Goal: Transaction & Acquisition: Register for event/course

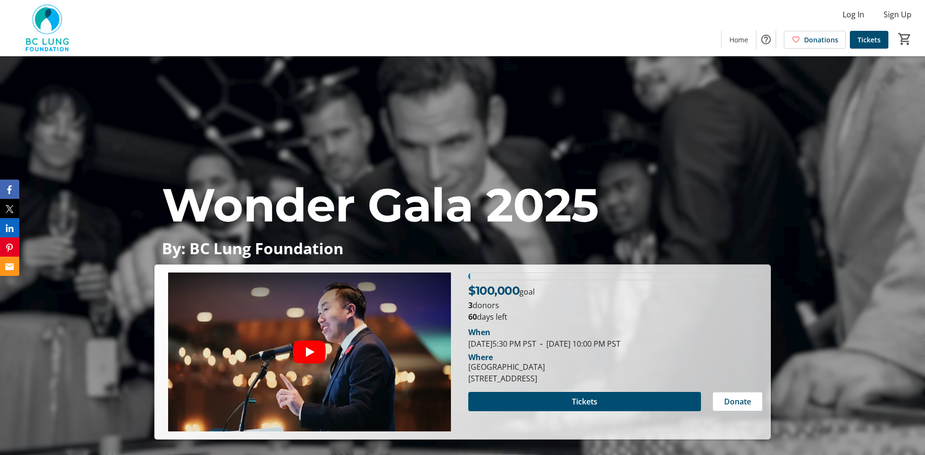
scroll to position [40, 0]
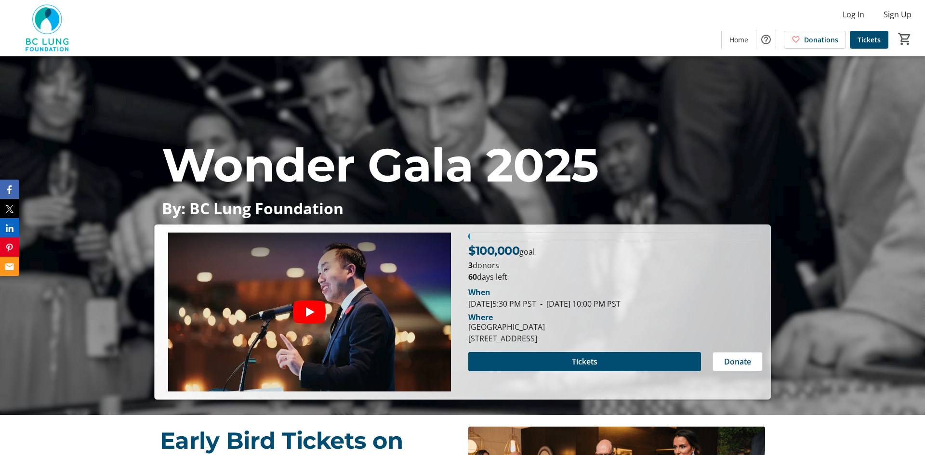
click at [635, 364] on span at bounding box center [584, 361] width 233 height 23
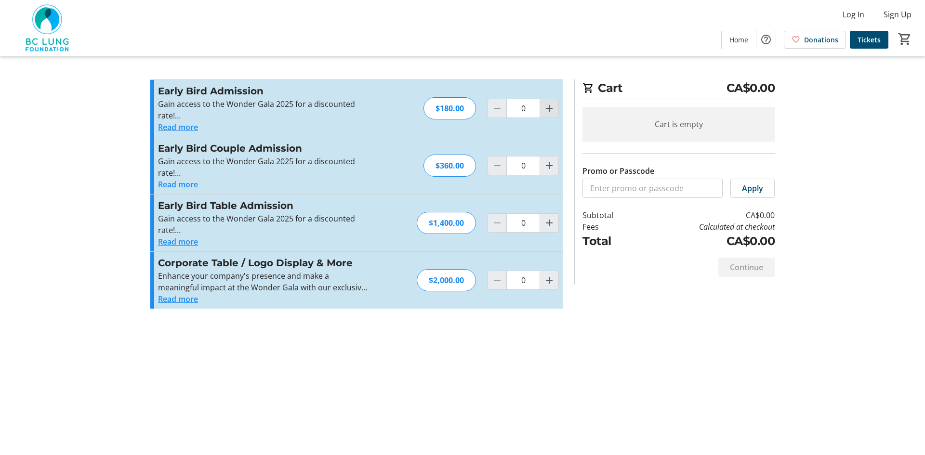
click at [545, 113] on mat-icon "Increment by one" at bounding box center [549, 109] width 12 height 12
type input "1"
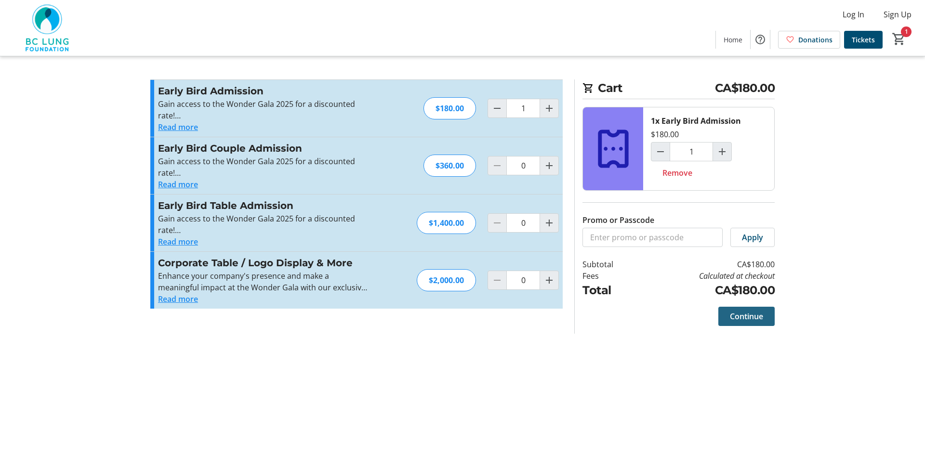
click at [732, 313] on span "Continue" at bounding box center [746, 317] width 33 height 12
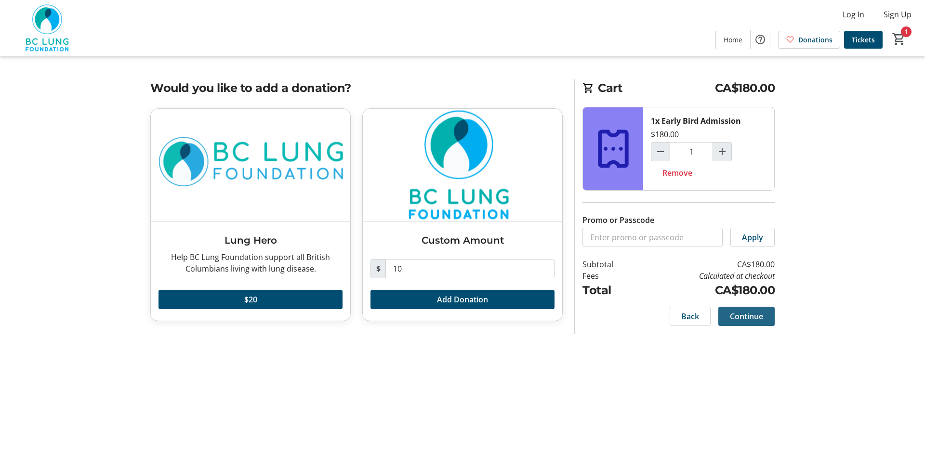
click at [761, 316] on span "Continue" at bounding box center [746, 317] width 33 height 12
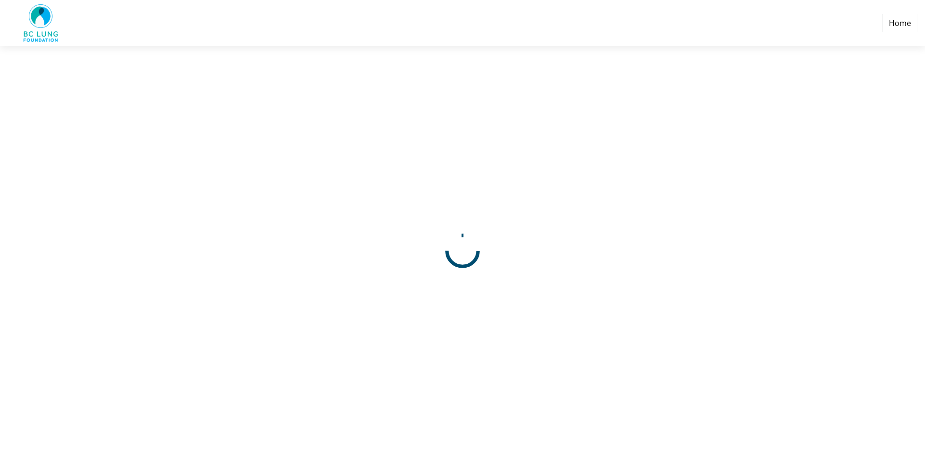
select select
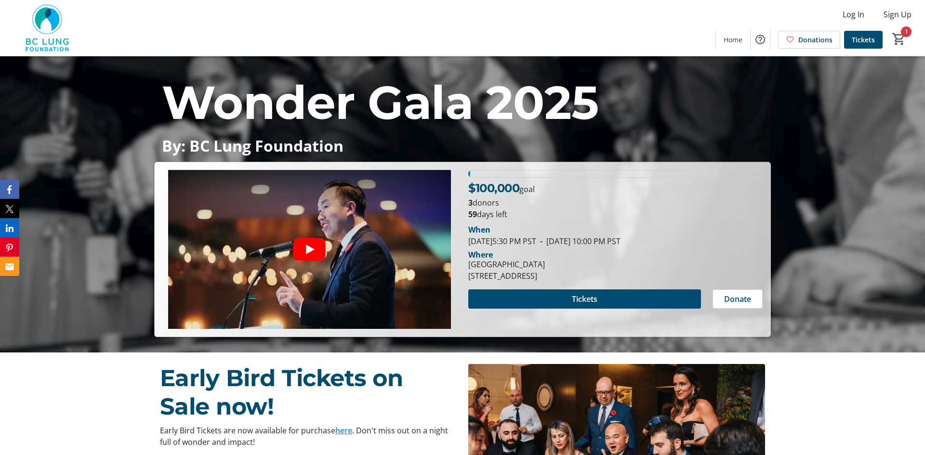
scroll to position [106, 0]
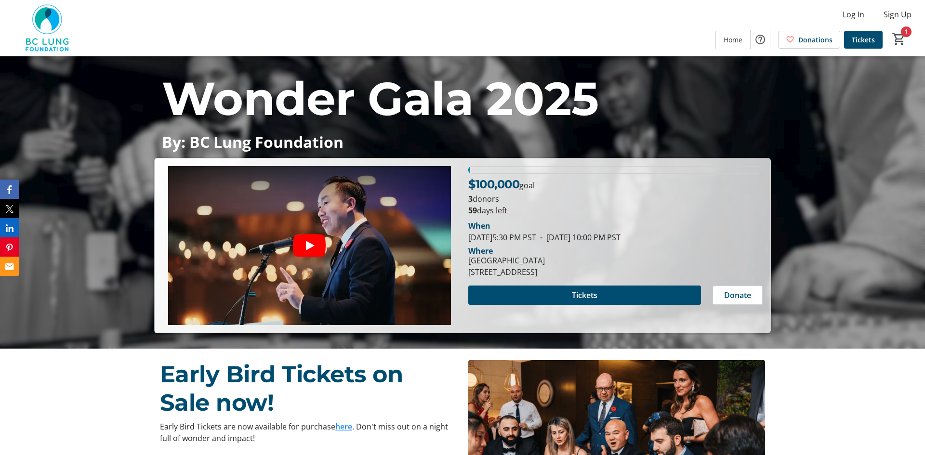
click at [334, 431] on p "Early Bird Tickets are now available for purchase here . Don't miss out on a ni…" at bounding box center [308, 432] width 297 height 23
click at [340, 425] on link "here" at bounding box center [343, 427] width 17 height 11
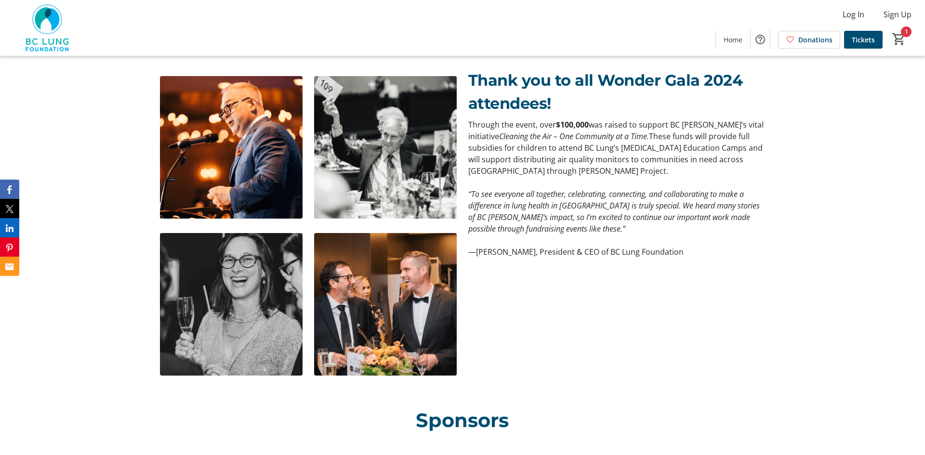
scroll to position [589, 0]
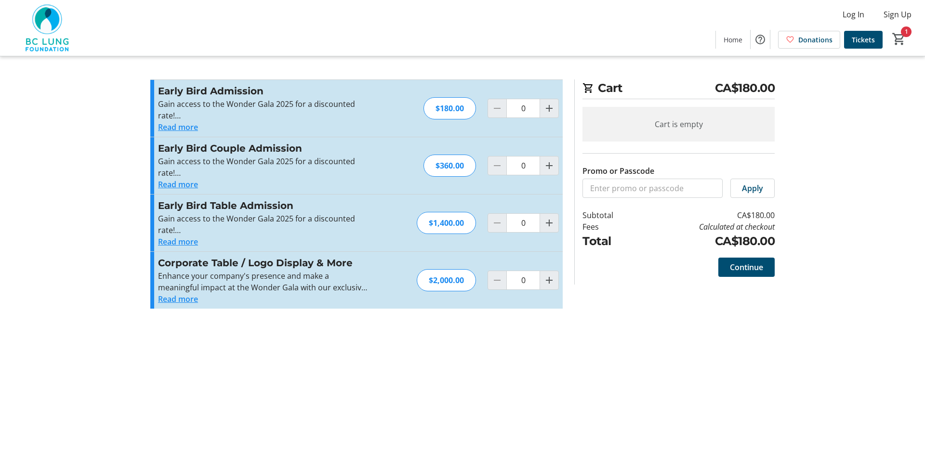
type input "1"
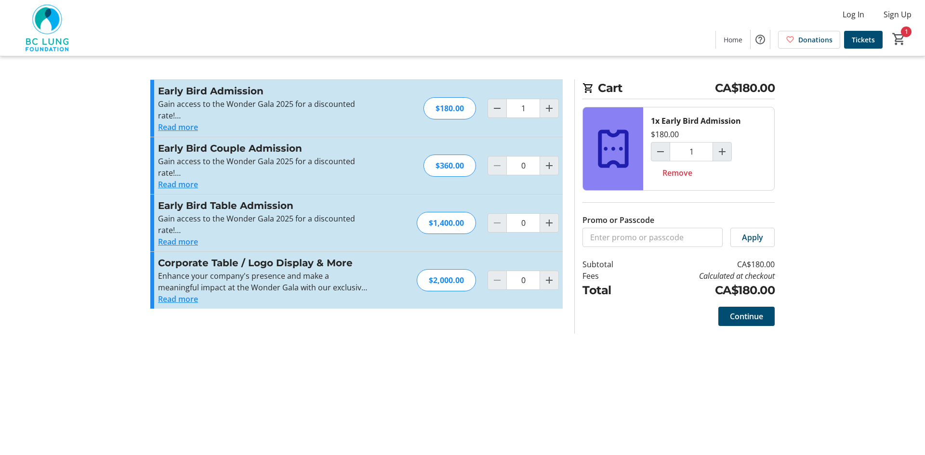
click at [175, 244] on button "Read more" at bounding box center [178, 242] width 40 height 12
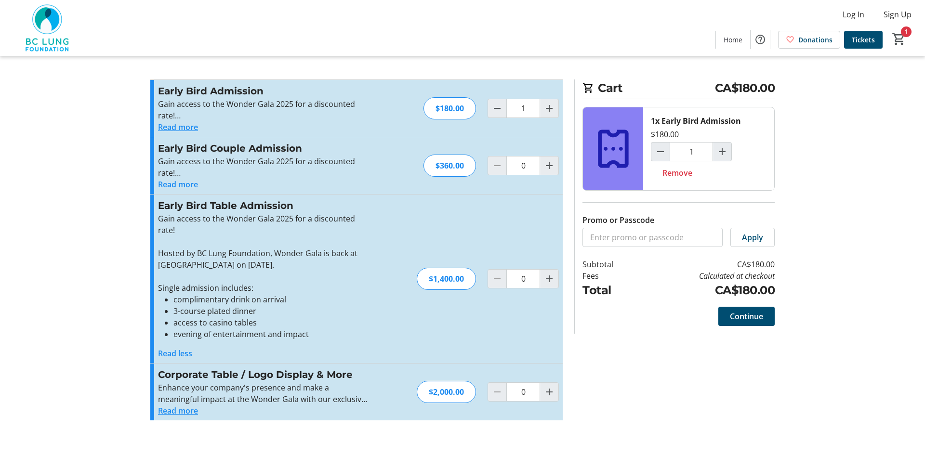
click at [315, 335] on li "evening of entertainment and impact" at bounding box center [270, 335] width 195 height 12
click at [240, 302] on li "complimentary drink on arrival" at bounding box center [270, 300] width 195 height 12
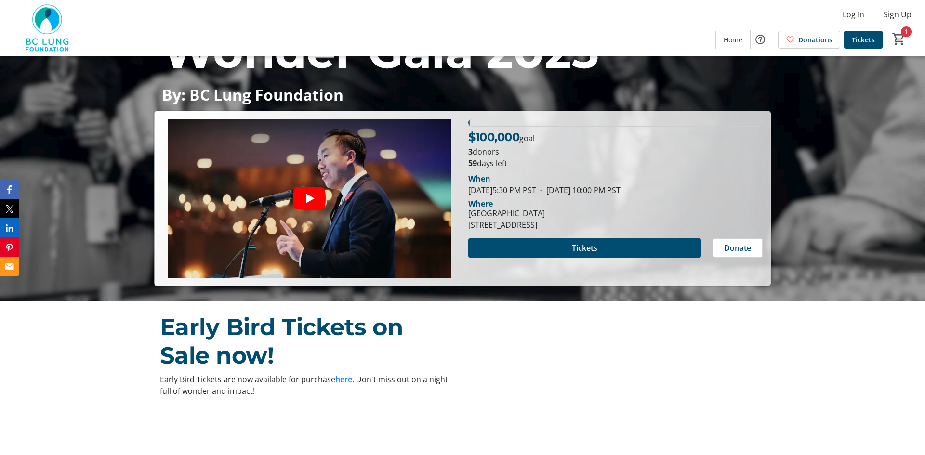
scroll to position [155, 0]
